Goal: Task Accomplishment & Management: Use online tool/utility

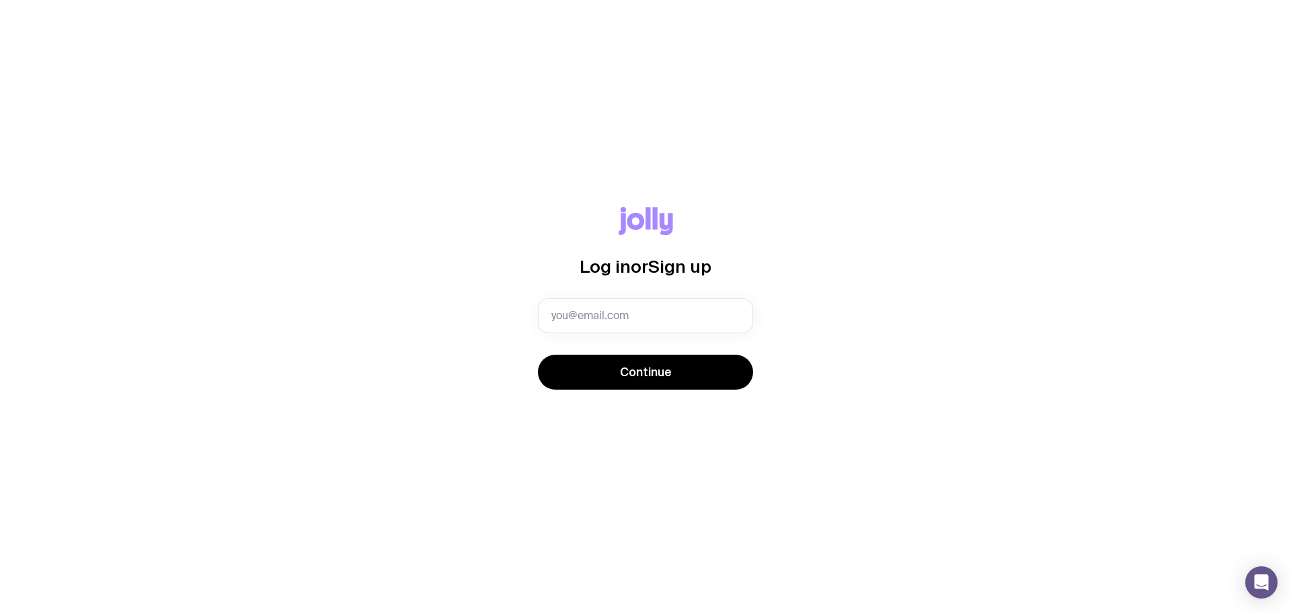
type input "laura@sendjolly.com.au"
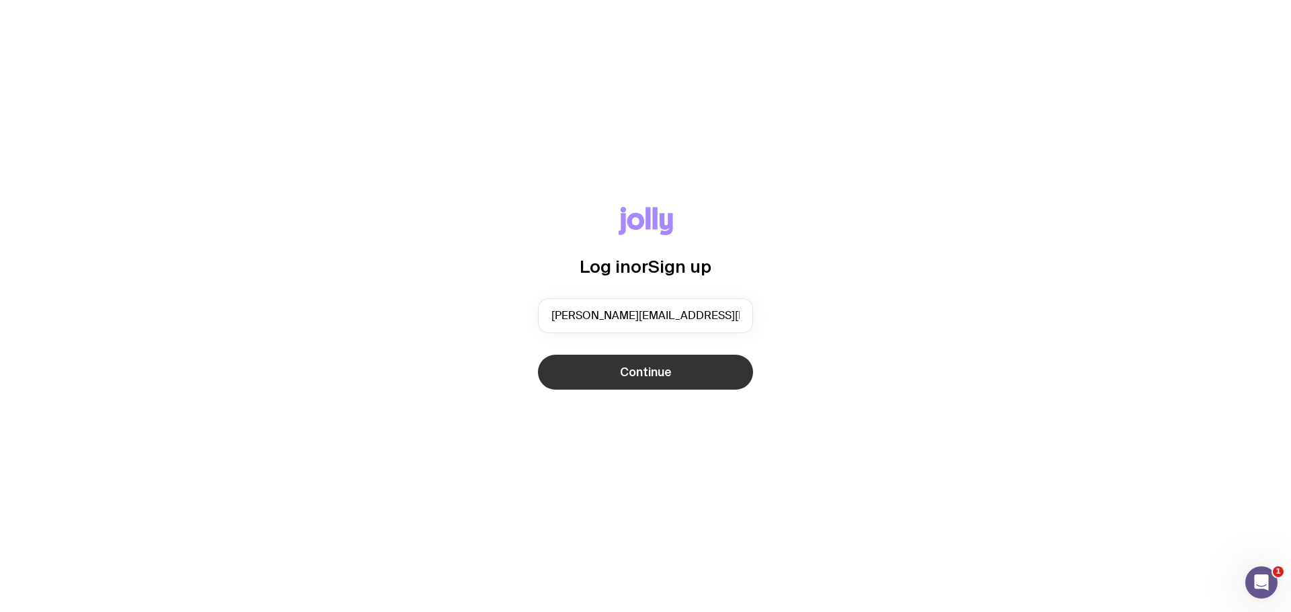
click at [664, 374] on span "Continue" at bounding box center [646, 372] width 52 height 16
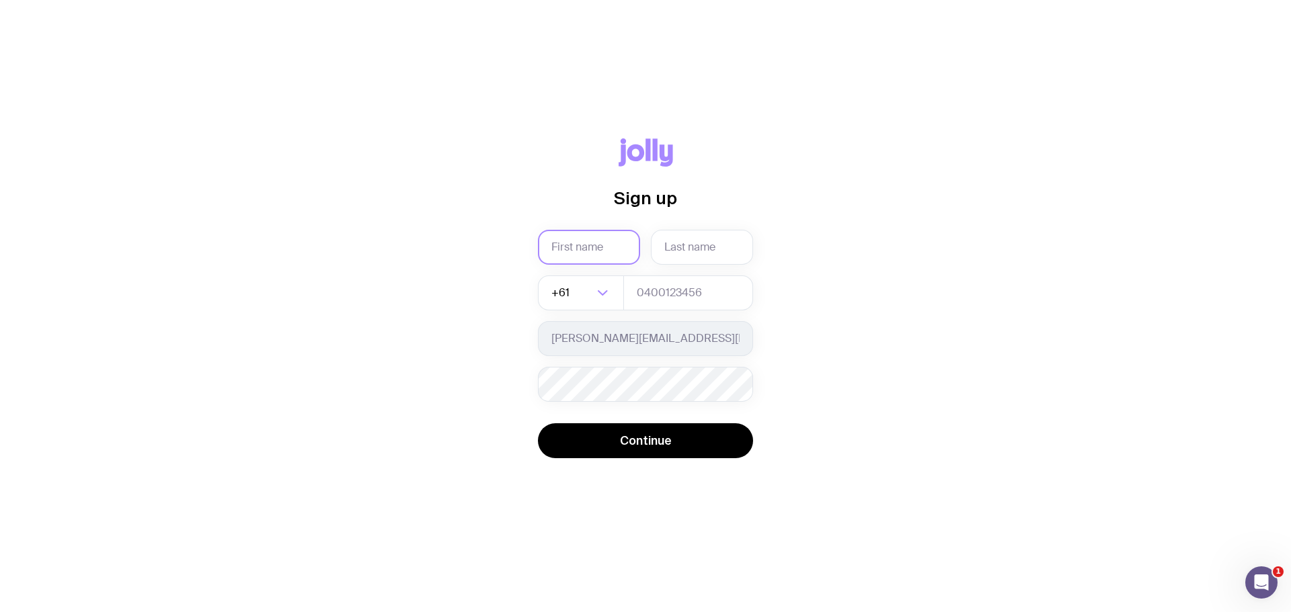
click at [583, 252] on input "text" at bounding box center [589, 247] width 102 height 35
click at [965, 342] on div "Sign up Required +61 Loading... laura@sendjolly.com.au Password must contain: a…" at bounding box center [645, 306] width 1226 height 338
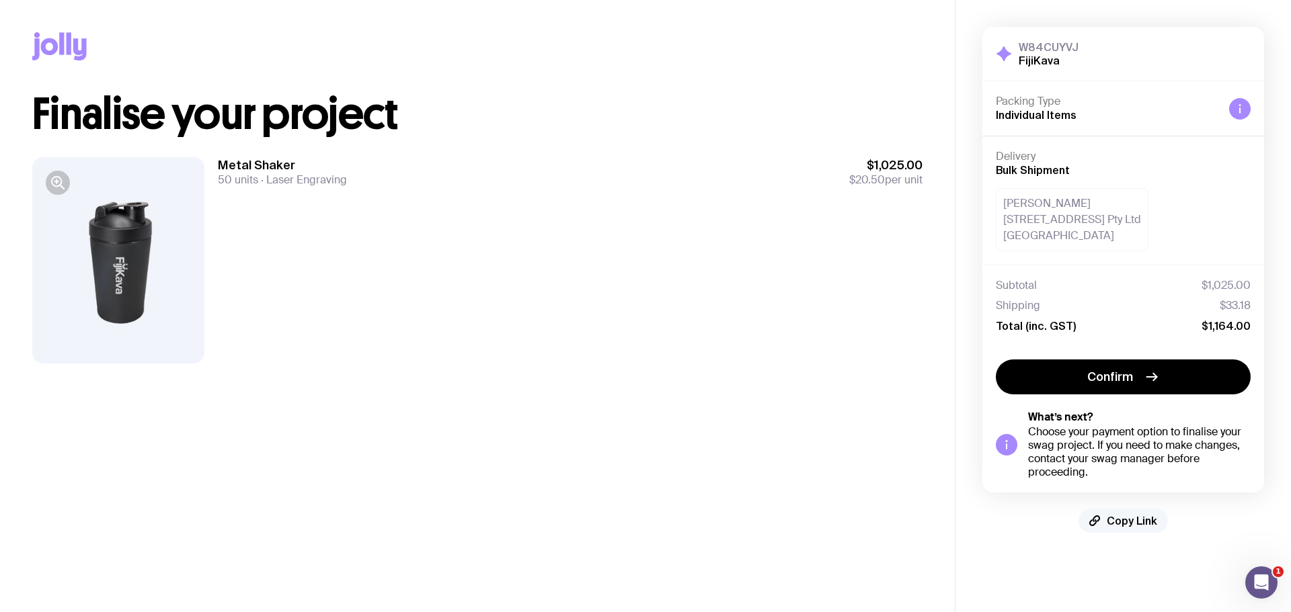
click at [1136, 519] on span "Copy Link" at bounding box center [1132, 520] width 50 height 13
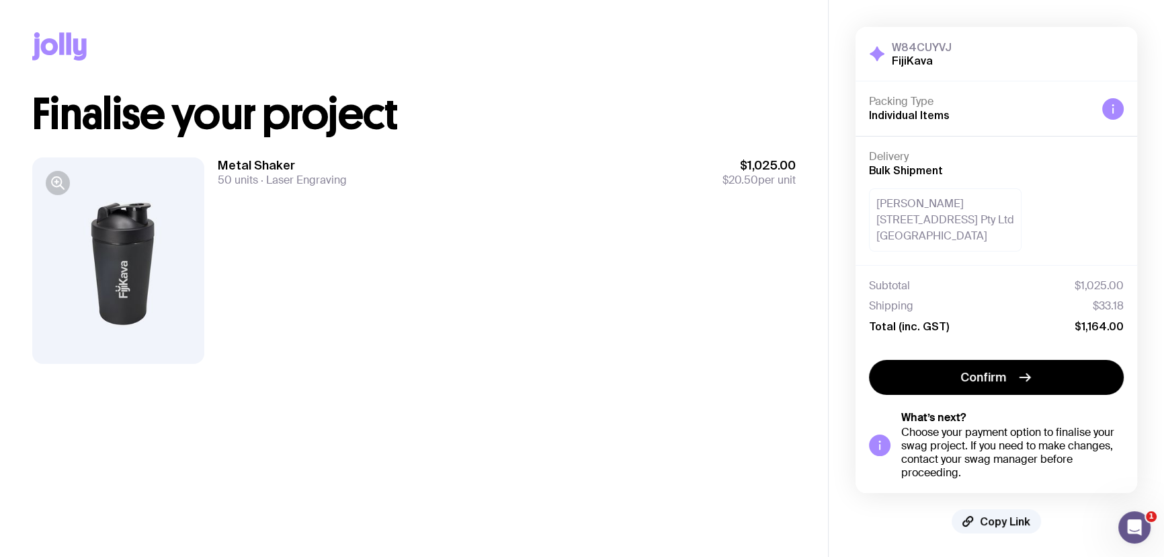
click at [984, 505] on div "W84CUYVJ FijiKava Hide Details Packing Type Individual Items Delivery Bulk Ship…" at bounding box center [997, 280] width 282 height 506
click at [987, 516] on span "Copy Link" at bounding box center [1005, 520] width 50 height 13
